Goal: Check status: Check status

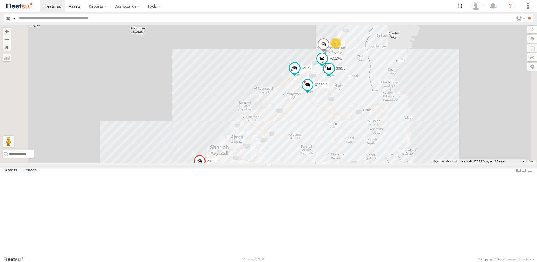
click at [0, 0] on span at bounding box center [0, 0] width 0 height 0
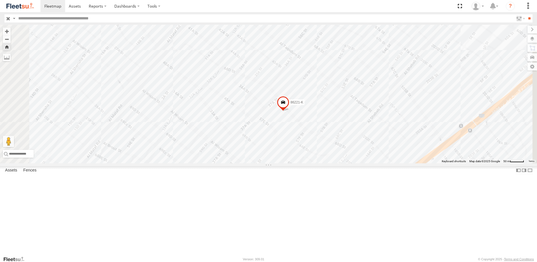
click at [289, 111] on span at bounding box center [283, 103] width 12 height 15
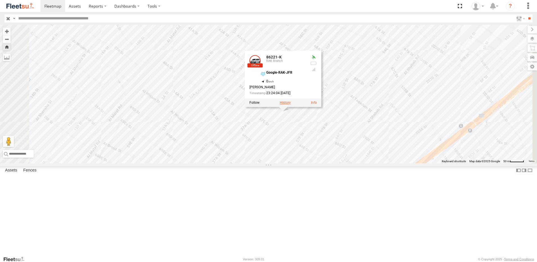
click at [291, 104] on label at bounding box center [285, 103] width 11 height 4
